Goal: Use online tool/utility: Utilize a website feature to perform a specific function

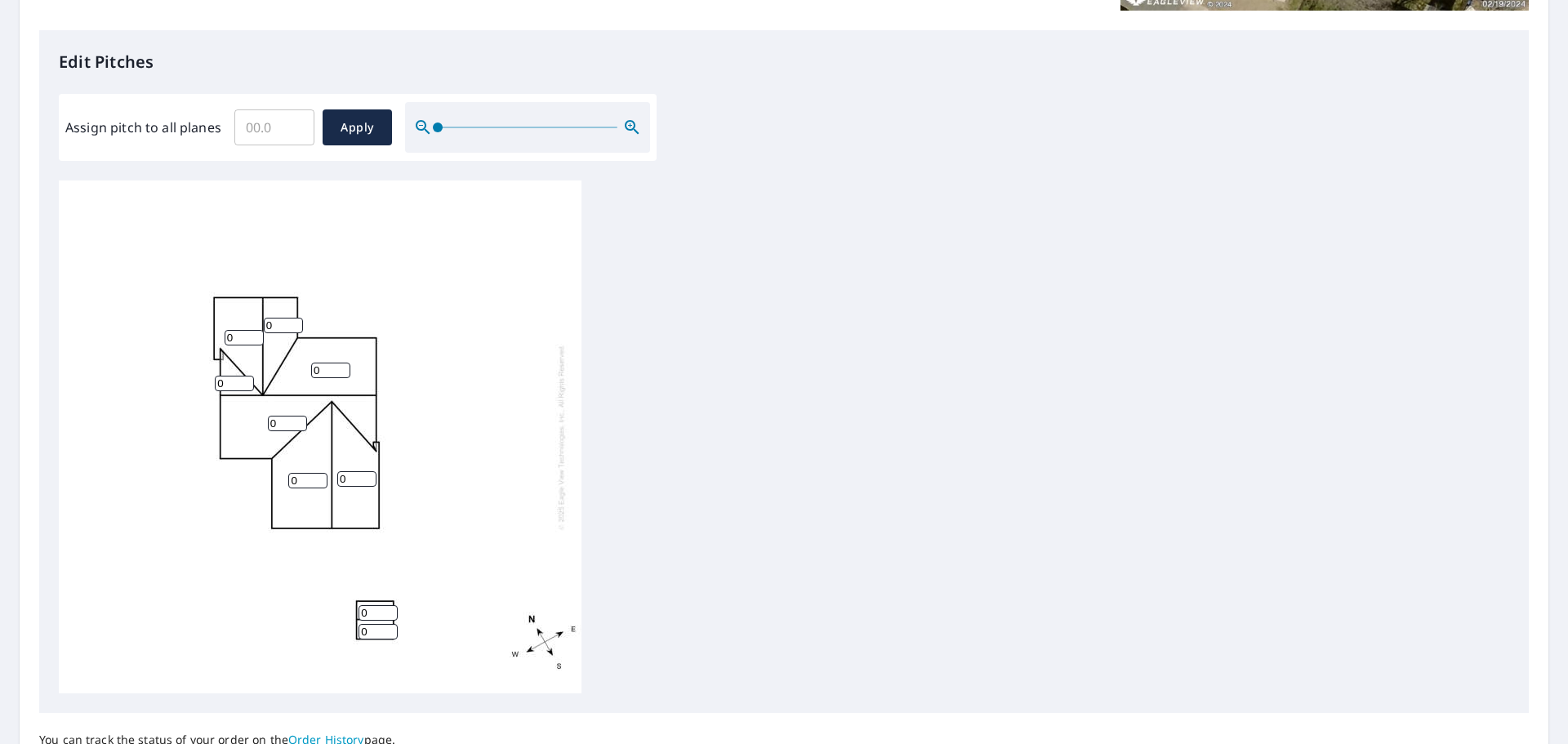
scroll to position [16, 0]
click at [245, 372] on input "1" at bounding box center [234, 380] width 39 height 16
click at [245, 372] on input "2" at bounding box center [234, 380] width 39 height 16
click at [245, 372] on input "3" at bounding box center [234, 380] width 39 height 16
click at [245, 372] on input "4" at bounding box center [234, 380] width 39 height 16
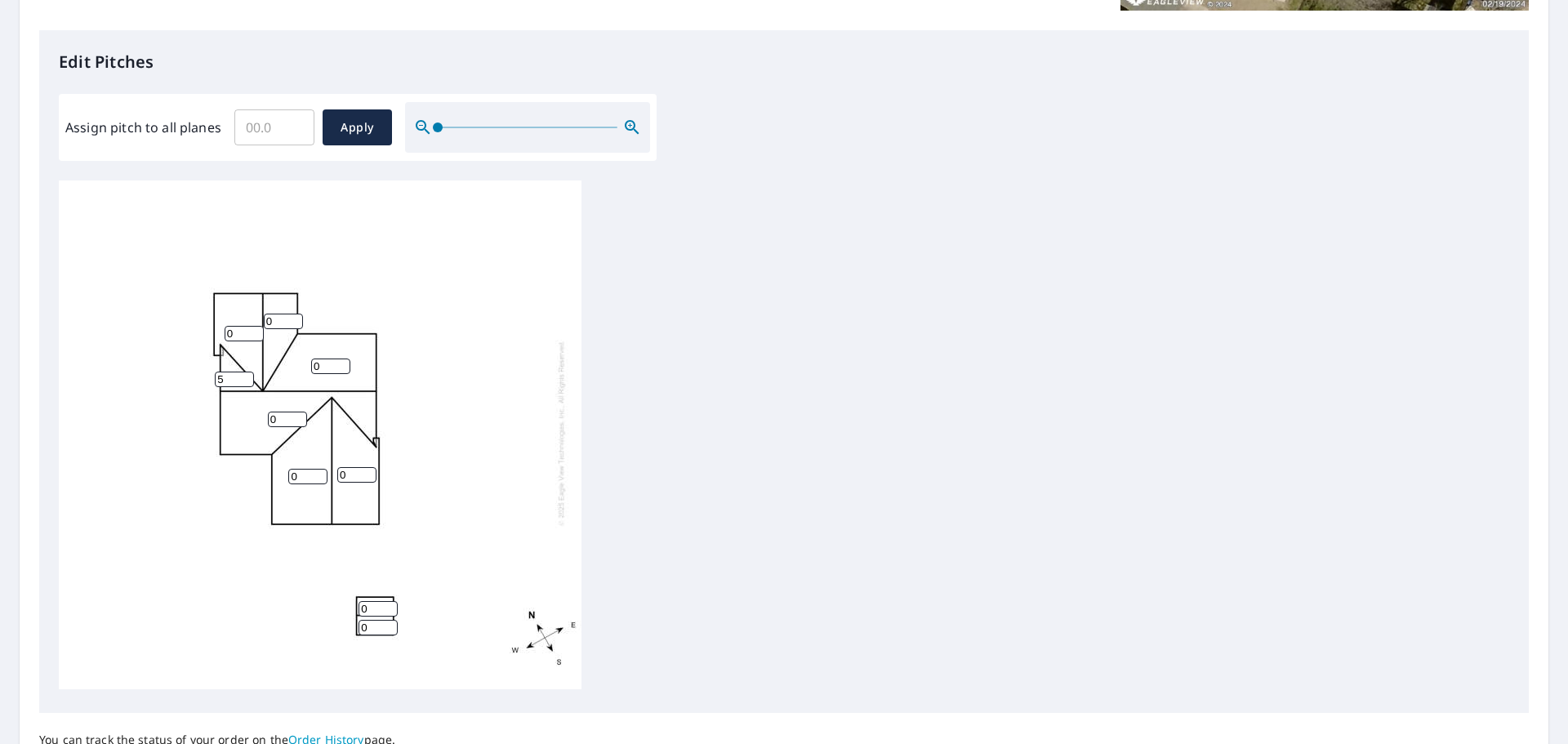
click at [245, 372] on input "5" at bounding box center [234, 380] width 39 height 16
click at [245, 372] on input "6" at bounding box center [234, 380] width 39 height 16
click at [245, 372] on input "7" at bounding box center [234, 380] width 39 height 16
click at [245, 372] on input "8" at bounding box center [234, 380] width 39 height 16
click at [245, 372] on input "9" at bounding box center [234, 380] width 39 height 16
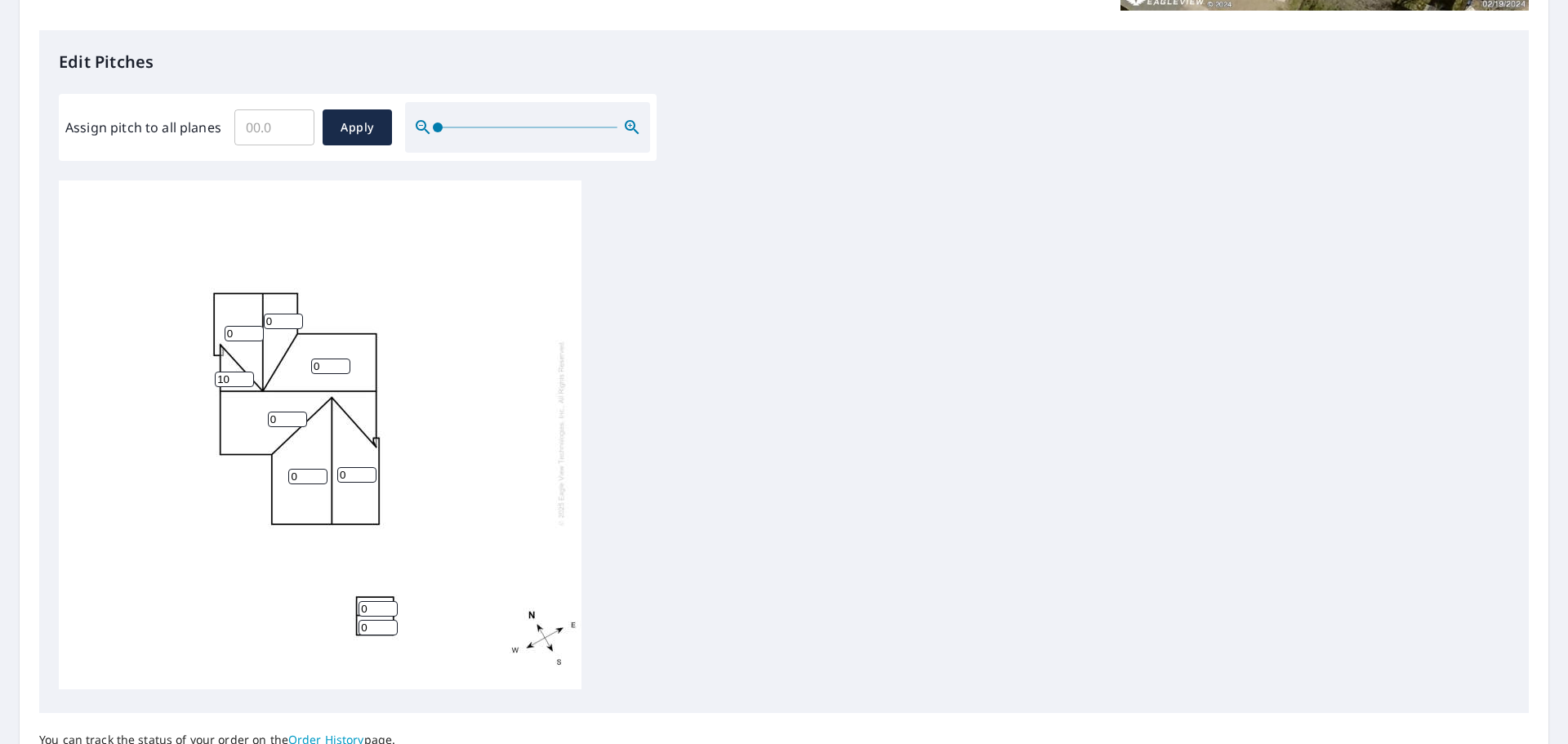
click at [248, 372] on input "10" at bounding box center [234, 380] width 39 height 16
click at [248, 372] on input "11" at bounding box center [234, 380] width 39 height 16
click at [248, 372] on input "12" at bounding box center [234, 380] width 39 height 16
click at [248, 372] on input "13" at bounding box center [234, 380] width 39 height 16
click at [248, 372] on input "14" at bounding box center [234, 380] width 39 height 16
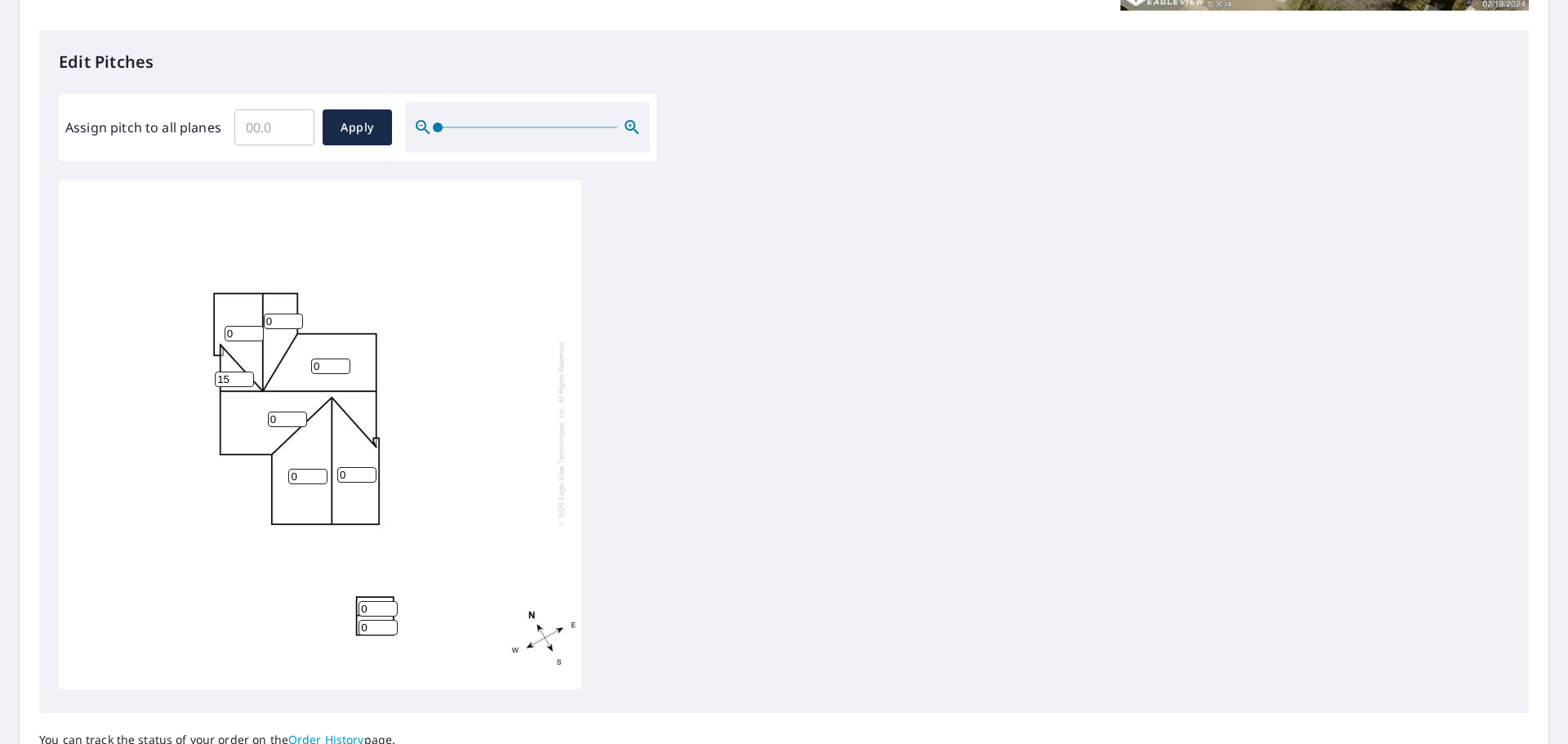
type input "15"
click at [248, 372] on input "15" at bounding box center [234, 380] width 39 height 16
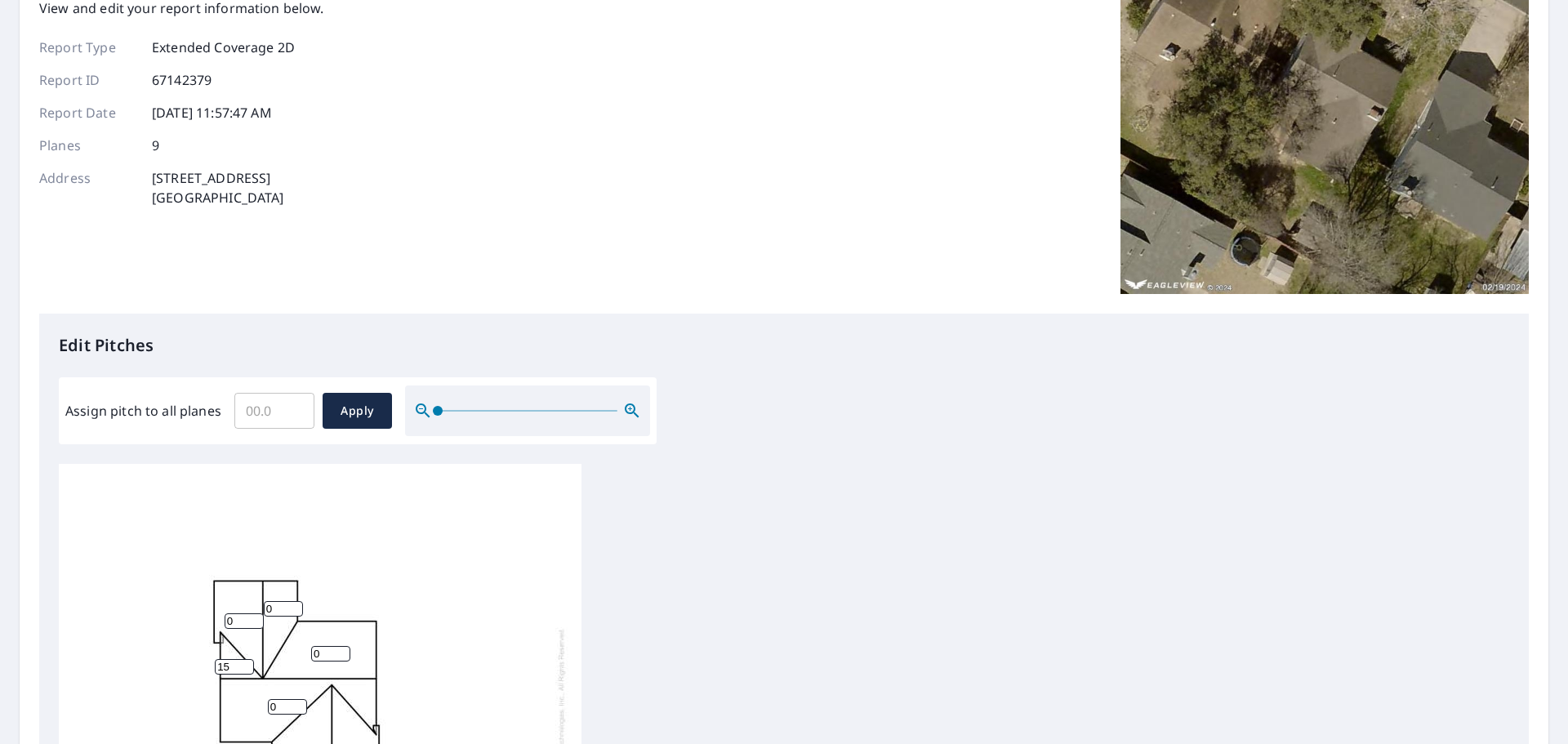
scroll to position [0, 0]
